Goal: Information Seeking & Learning: Learn about a topic

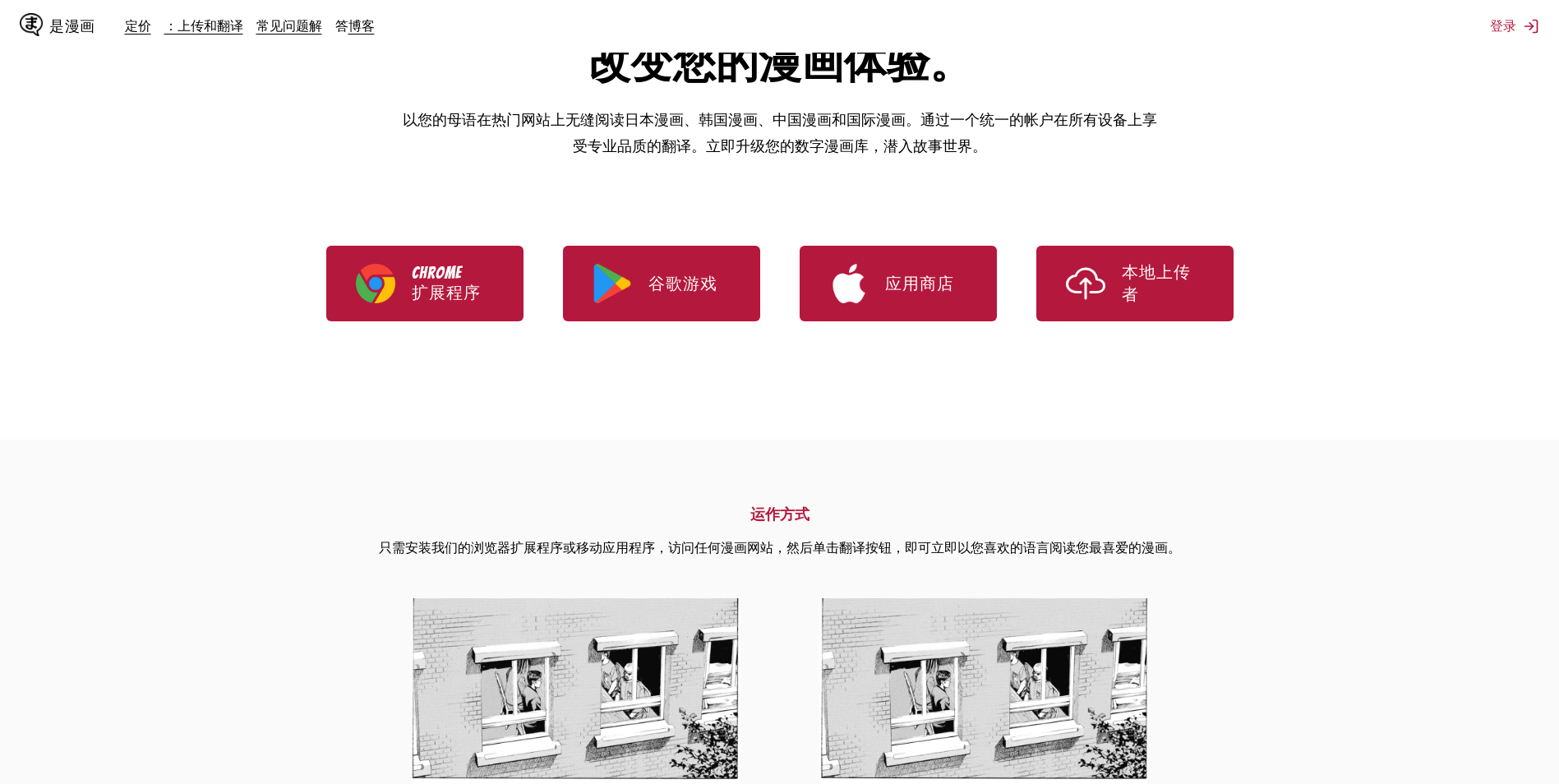
scroll to position [195, 0]
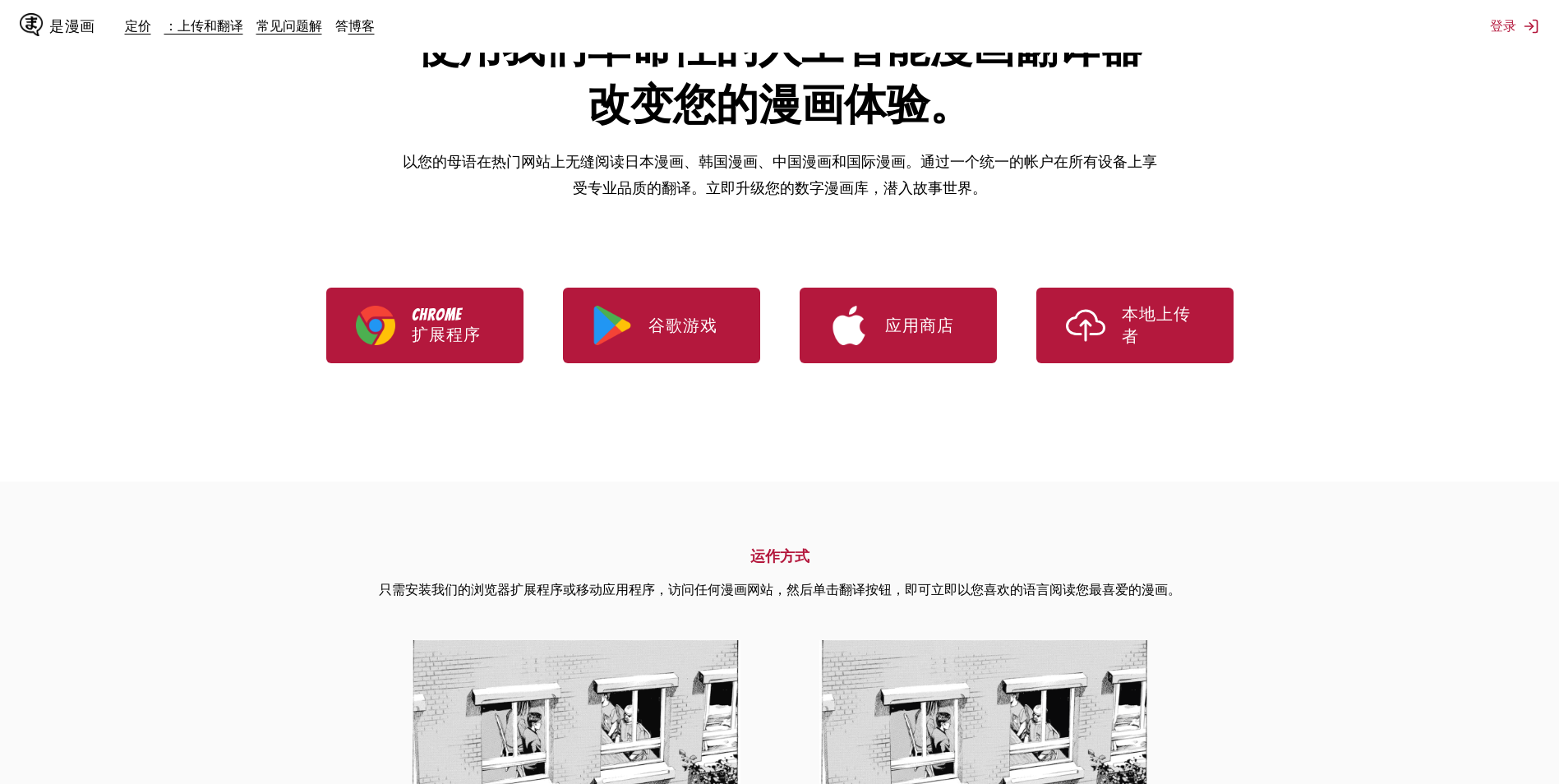
click at [151, 23] on div "定价 ：上传和翻译 常见问题解 答 博客" at bounding box center [256, 26] width 263 height 18
click at [139, 27] on link "定价" at bounding box center [137, 25] width 26 height 17
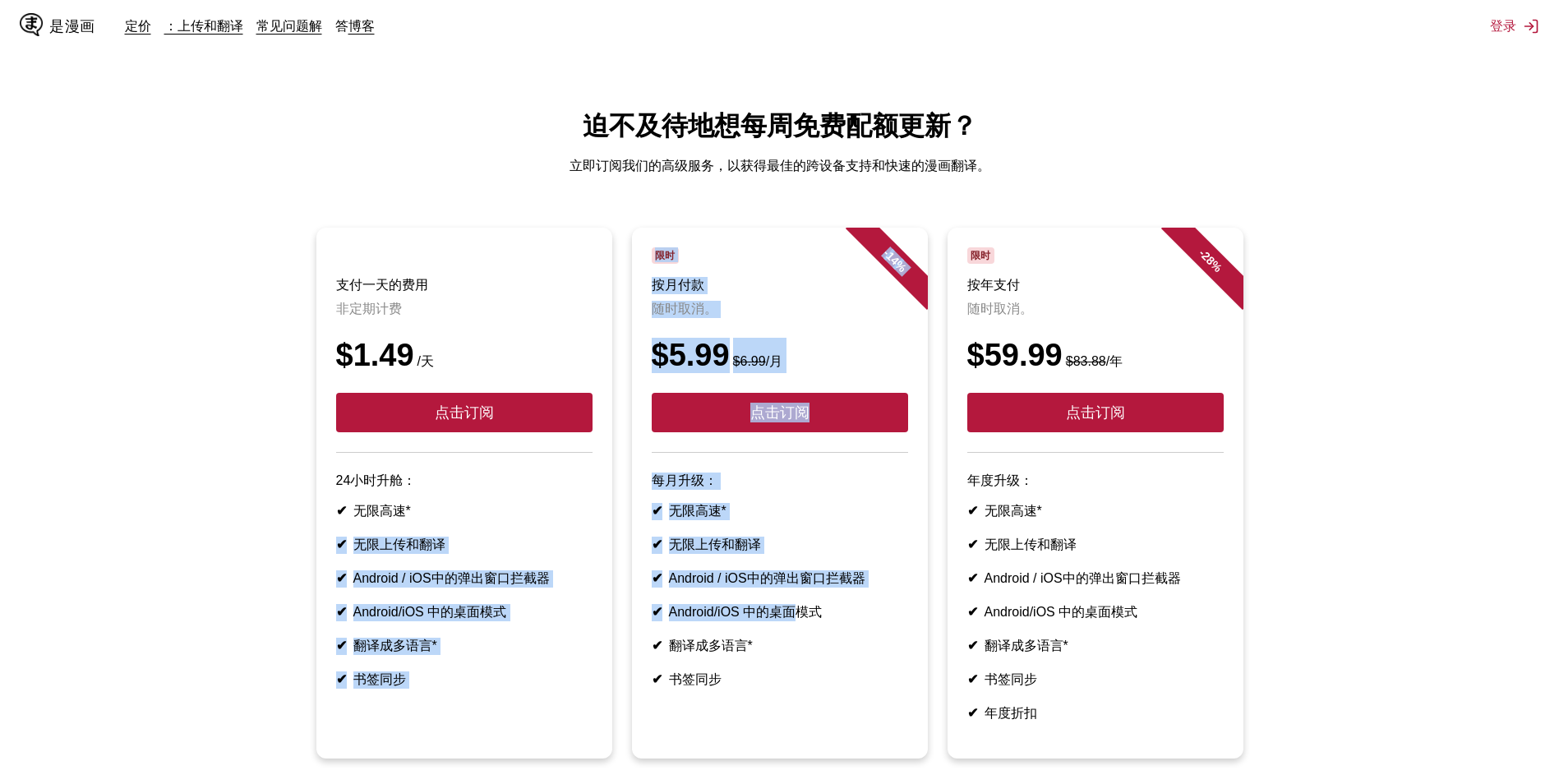
drag, startPoint x: 795, startPoint y: 612, endPoint x: 547, endPoint y: 515, distance: 266.3
click at [547, 515] on ul "支付一天的费用 非定期计费 $1.49 /天 点击订阅 24小时升舱： ✔ 无限高速* ✔ 无限上传和翻译 ✔ Android / iOS中的弹出窗口拦截器 …" at bounding box center [780, 503] width 1533 height 551
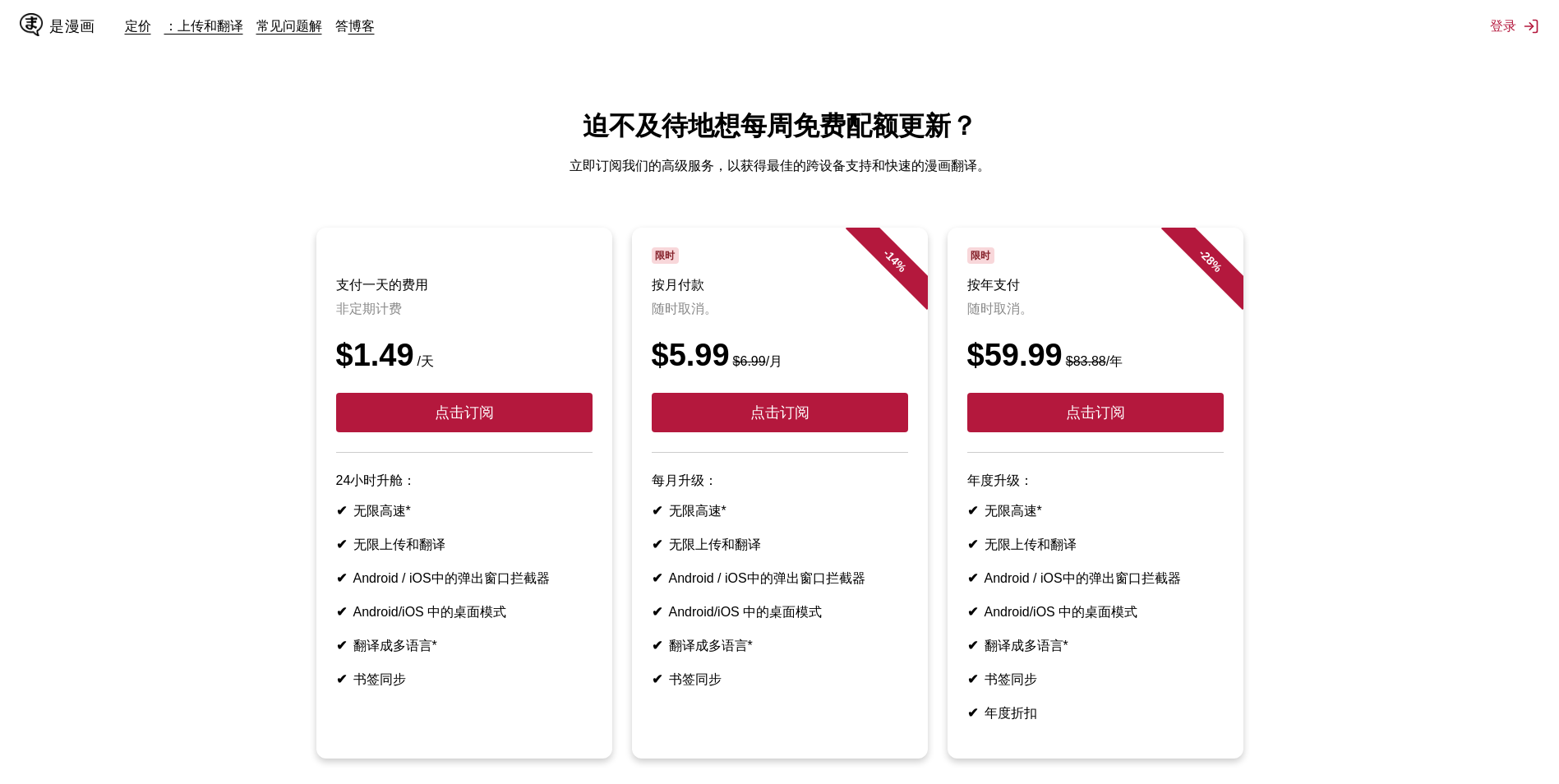
click at [888, 607] on ul "✔ 无限高速* ✔ 无限上传和翻译 ✔ Android / iOS中的弹出窗口拦截器 ✔ Android/iOS 中的桌面模式 ✔ 翻译成多语言* ✔ 书签同步" at bounding box center [780, 595] width 256 height 186
drag, startPoint x: 866, startPoint y: 626, endPoint x: 629, endPoint y: 577, distance: 242.0
click at [629, 577] on li "- 14 % 限时 按月付款 随时取消。 $5.99 $6.99 /月 点击订阅 每月升级： ✔ 无限高速* ✔ 无限上传和翻译 ✔ Android / iO…" at bounding box center [780, 492] width 315 height 530
click at [686, 509] on article "- 14 % 限时 按月付款 随时取消。 $5.99 $6.99 /月 点击订阅 每月升级： ✔ 无限高速* ✔ 无限上传和翻译 ✔ Android / iO…" at bounding box center [780, 492] width 296 height 530
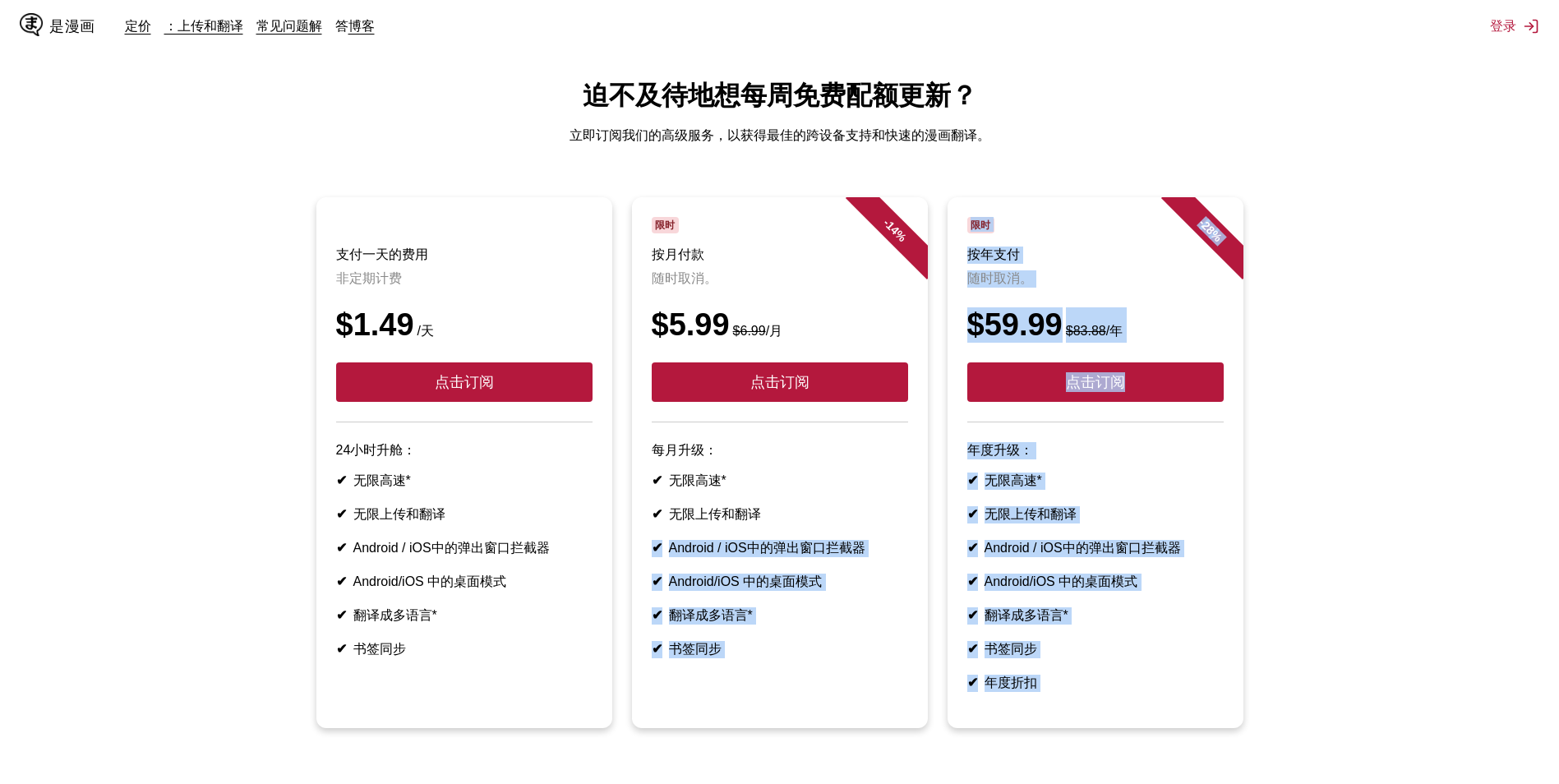
scroll to position [34, 0]
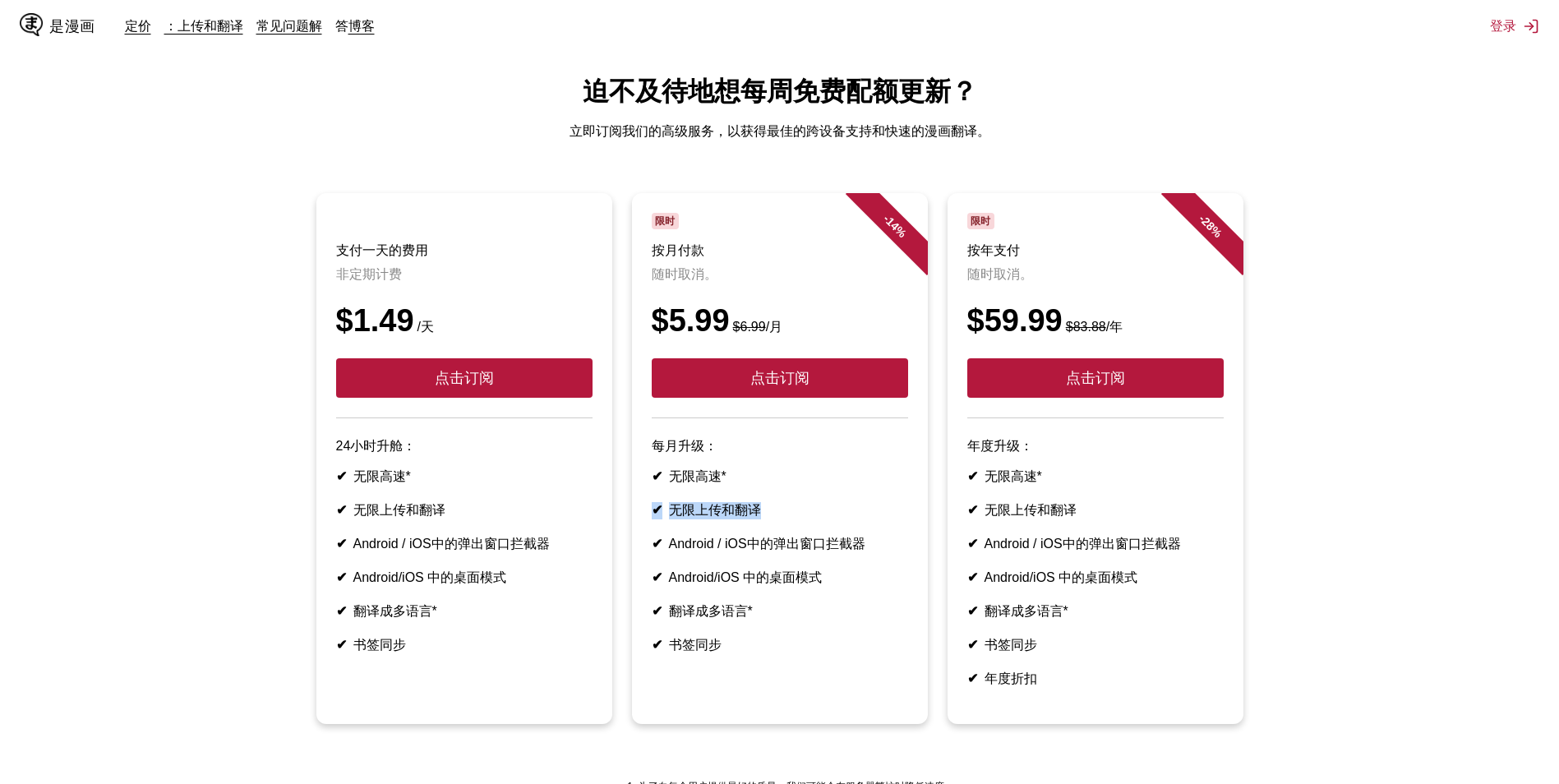
drag, startPoint x: 836, startPoint y: 565, endPoint x: 784, endPoint y: 473, distance: 105.7
click at [784, 473] on article "- 14 % 限时 按月付款 随时取消。 $5.99 $6.99 /月 点击订阅 每月升级： ✔ 无限高速* ✔ 无限上传和翻译 ✔ Android / iO…" at bounding box center [780, 457] width 296 height 530
click at [721, 481] on li "✔ 无限高速*" at bounding box center [780, 477] width 256 height 18
drag, startPoint x: 899, startPoint y: 557, endPoint x: 824, endPoint y: 610, distance: 91.8
click at [636, 538] on article "- 14 % 限时 按月付款 随时取消。 $5.99 $6.99 /月 点击订阅 每月升级： ✔ 无限高速* ✔ 无限上传和翻译 ✔ Android / iO…" at bounding box center [780, 457] width 296 height 530
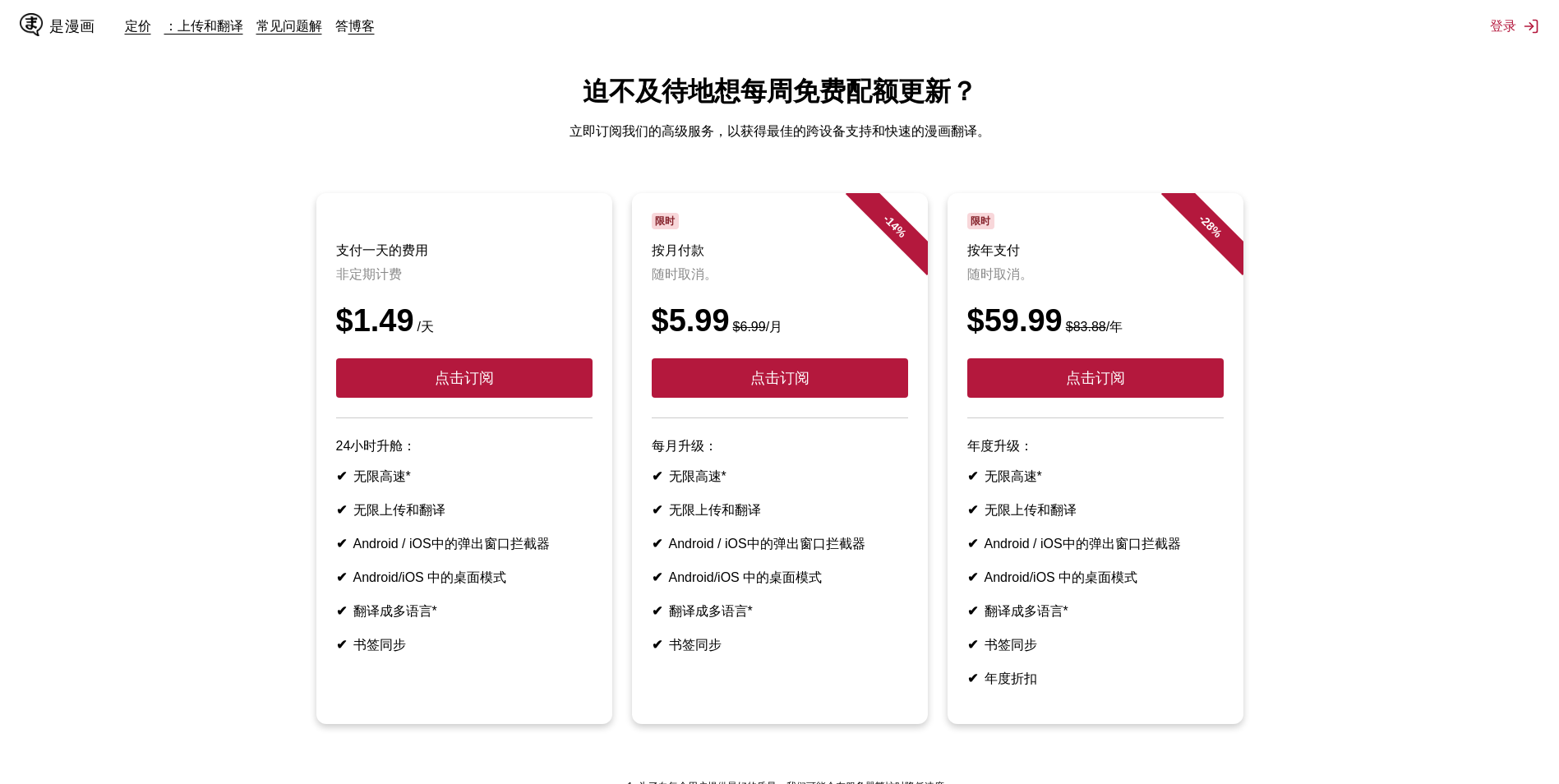
click at [829, 612] on li "✔ 翻译成多语言*" at bounding box center [780, 612] width 256 height 18
drag, startPoint x: 855, startPoint y: 599, endPoint x: 638, endPoint y: 619, distance: 217.9
click at [627, 608] on li "- 14 % 限时 按月付款 随时取消。 $5.99 $6.99 /月 点击订阅 每月升级： ✔ 无限高速* ✔ 无限上传和翻译 ✔ Android / iO…" at bounding box center [780, 457] width 315 height 530
click at [736, 654] on li "✔ 书签同步" at bounding box center [780, 645] width 256 height 18
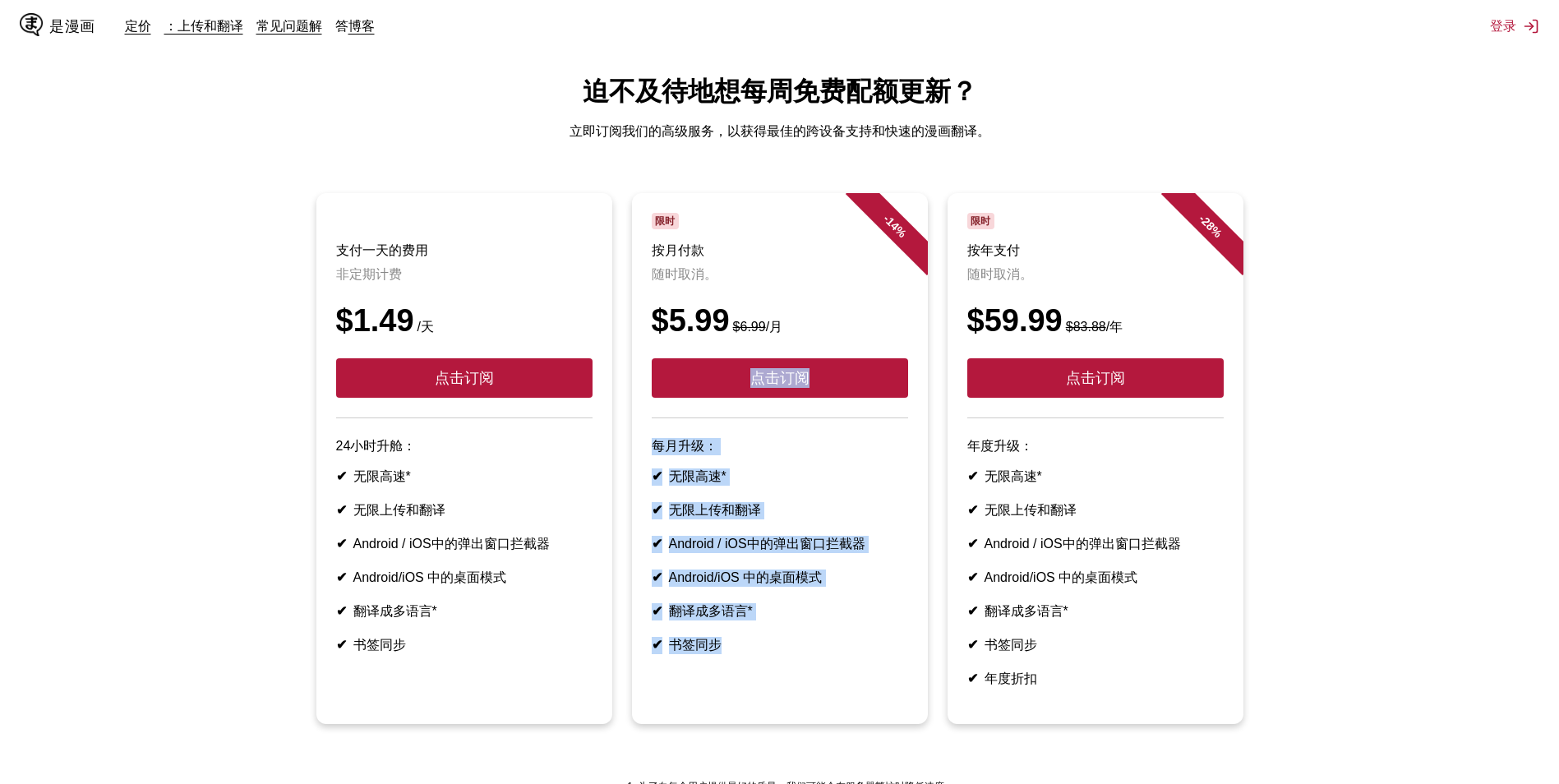
drag, startPoint x: 715, startPoint y: 649, endPoint x: 634, endPoint y: 412, distance: 250.5
click at [634, 412] on article "- 14 % 限时 按月付款 随时取消。 $5.99 $6.99 /月 点击订阅 每月升级： ✔ 无限高速* ✔ 无限上传和翻译 ✔ Android / iO…" at bounding box center [780, 457] width 296 height 530
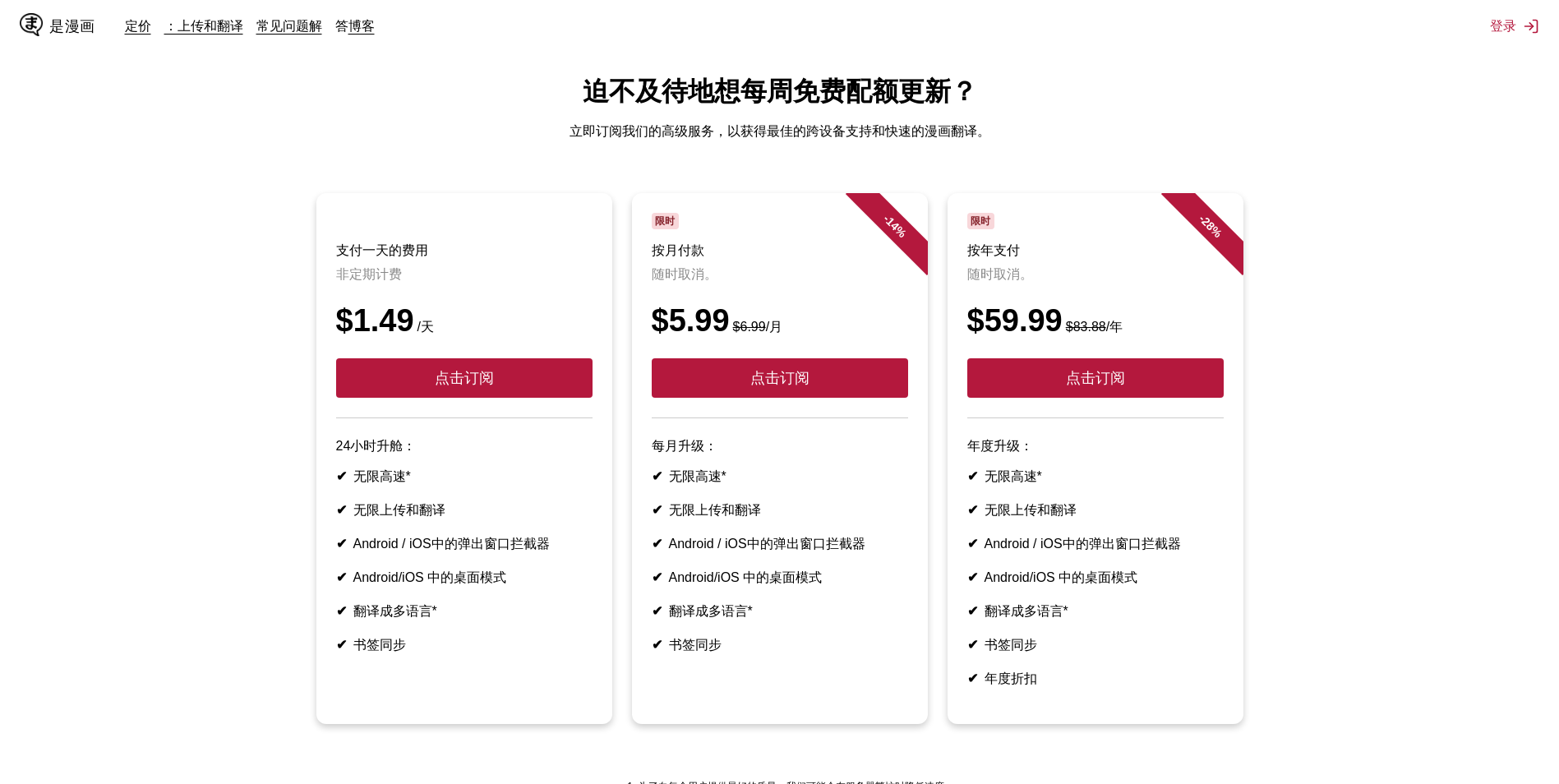
click at [373, 275] on p "非定期计费" at bounding box center [463, 275] width 256 height 18
click at [289, 16] on div "是漫画 定价 ：上传和翻译 常见问题解 答 博客" at bounding box center [203, 26] width 368 height 53
click at [289, 18] on div "定价 ：上传和翻译 常见问题解 答 博客" at bounding box center [256, 26] width 263 height 18
click at [284, 25] on link "常见问题解" at bounding box center [289, 25] width 66 height 17
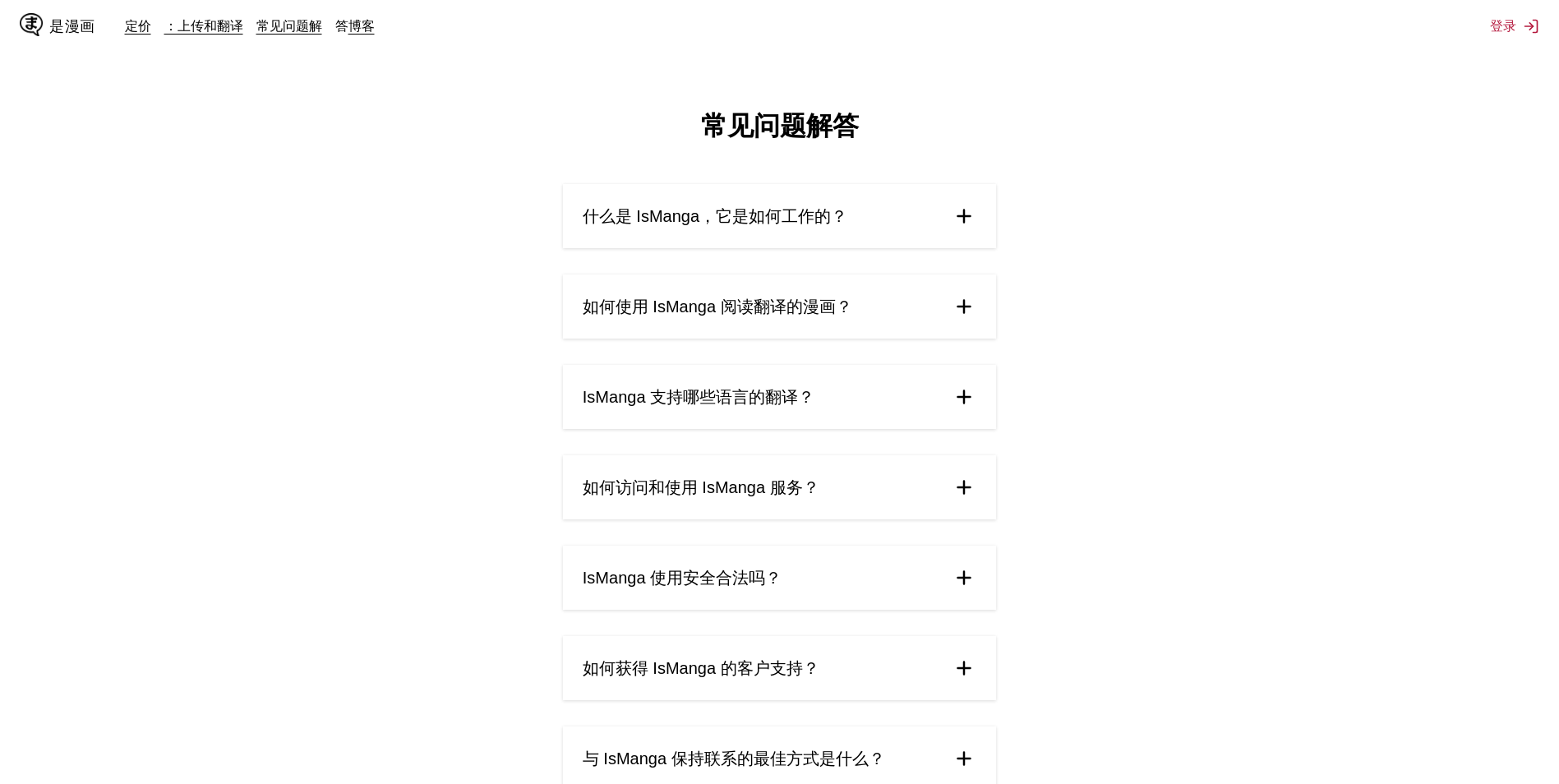
click at [708, 462] on summary "如何访问和使用 IsManga 服务？" at bounding box center [779, 487] width 433 height 64
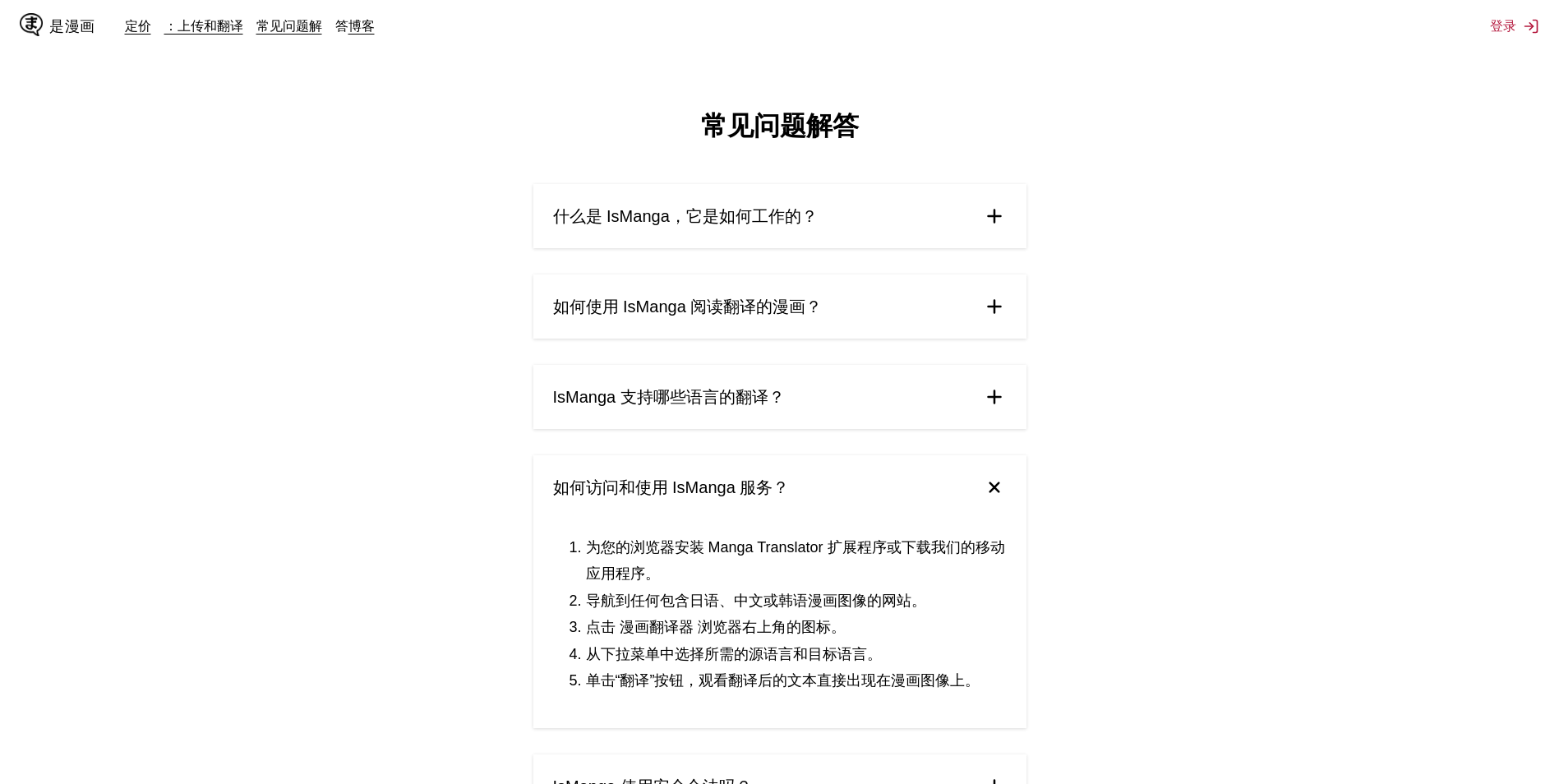
click at [663, 473] on summary "如何访问和使用 IsManga 服务？" at bounding box center [780, 487] width 493 height 64
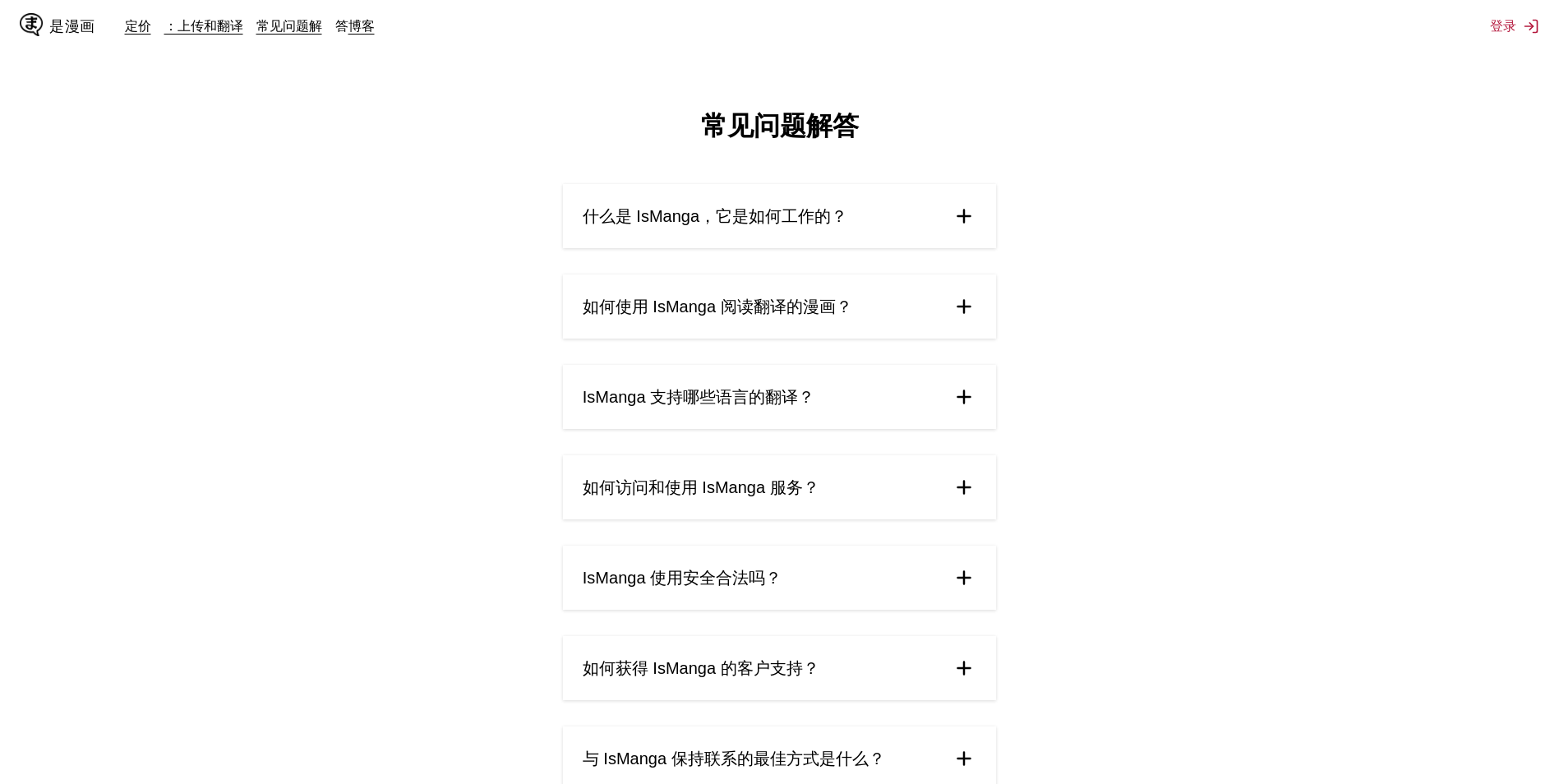
click at [653, 358] on div "什么是 IsManga，它是如何工作的？ IsManga 是一项创新的人工智能漫画翻译服务，可让您立即将日语、中文和韩语的原始漫画、漫画、漫画和漫画翻译成 1…" at bounding box center [779, 713] width 433 height 1058
click at [653, 395] on span "IsManga 支持哪些语言的翻译？" at bounding box center [699, 397] width 232 height 22
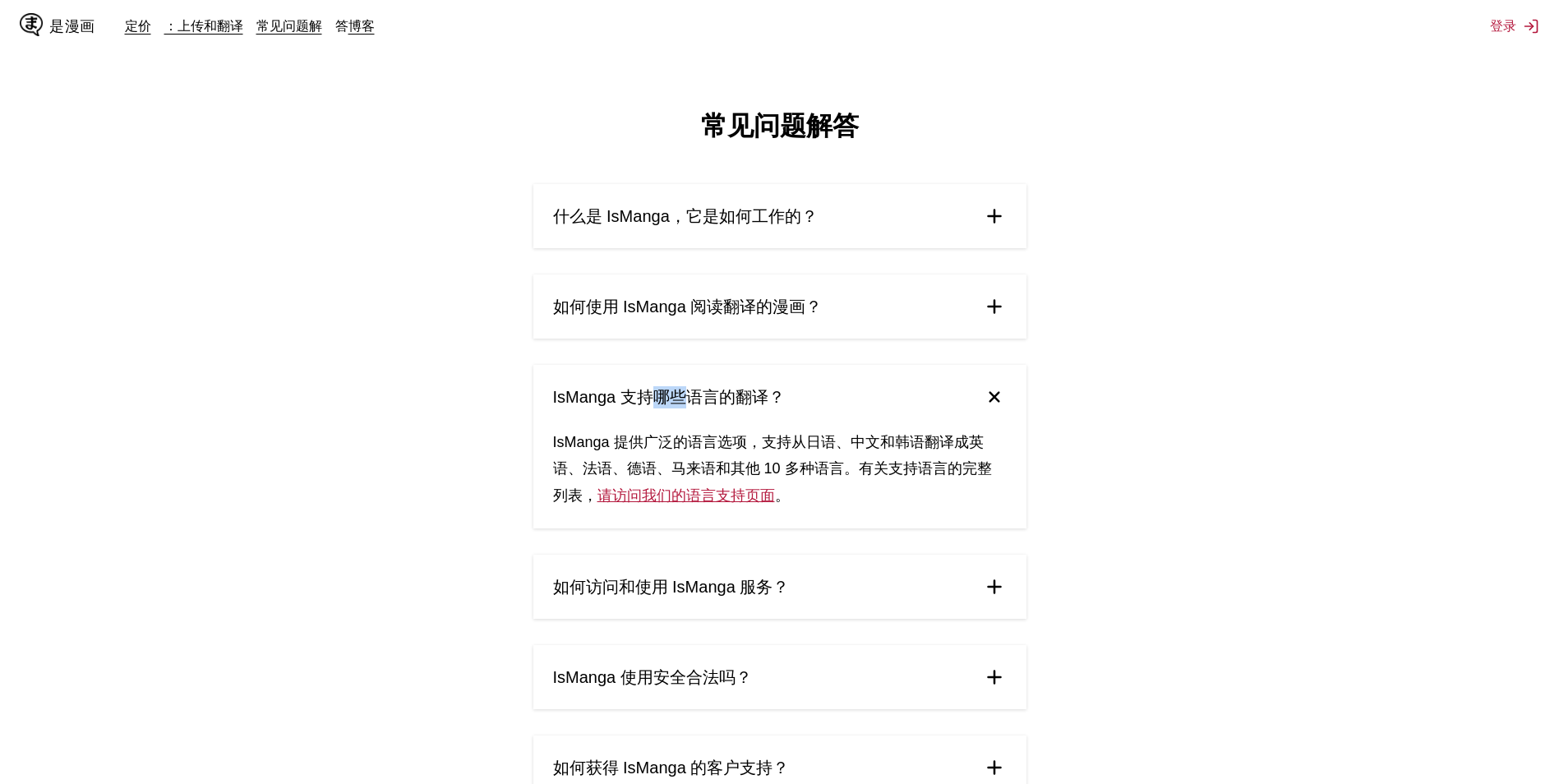
click at [653, 395] on span "IsManga 支持哪些语言的翻译？" at bounding box center [669, 397] width 232 height 22
